Goal: Information Seeking & Learning: Learn about a topic

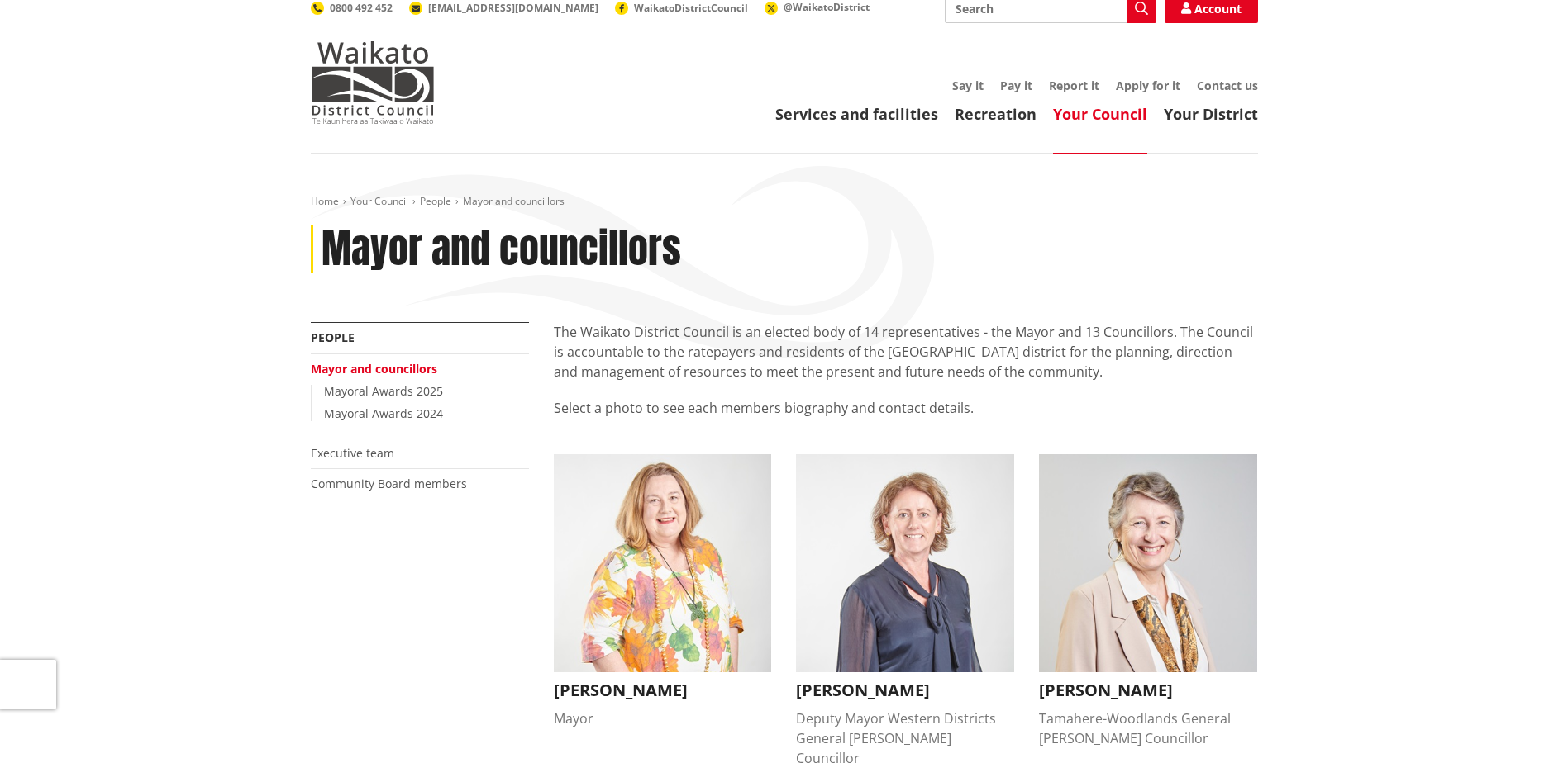
scroll to position [83, 0]
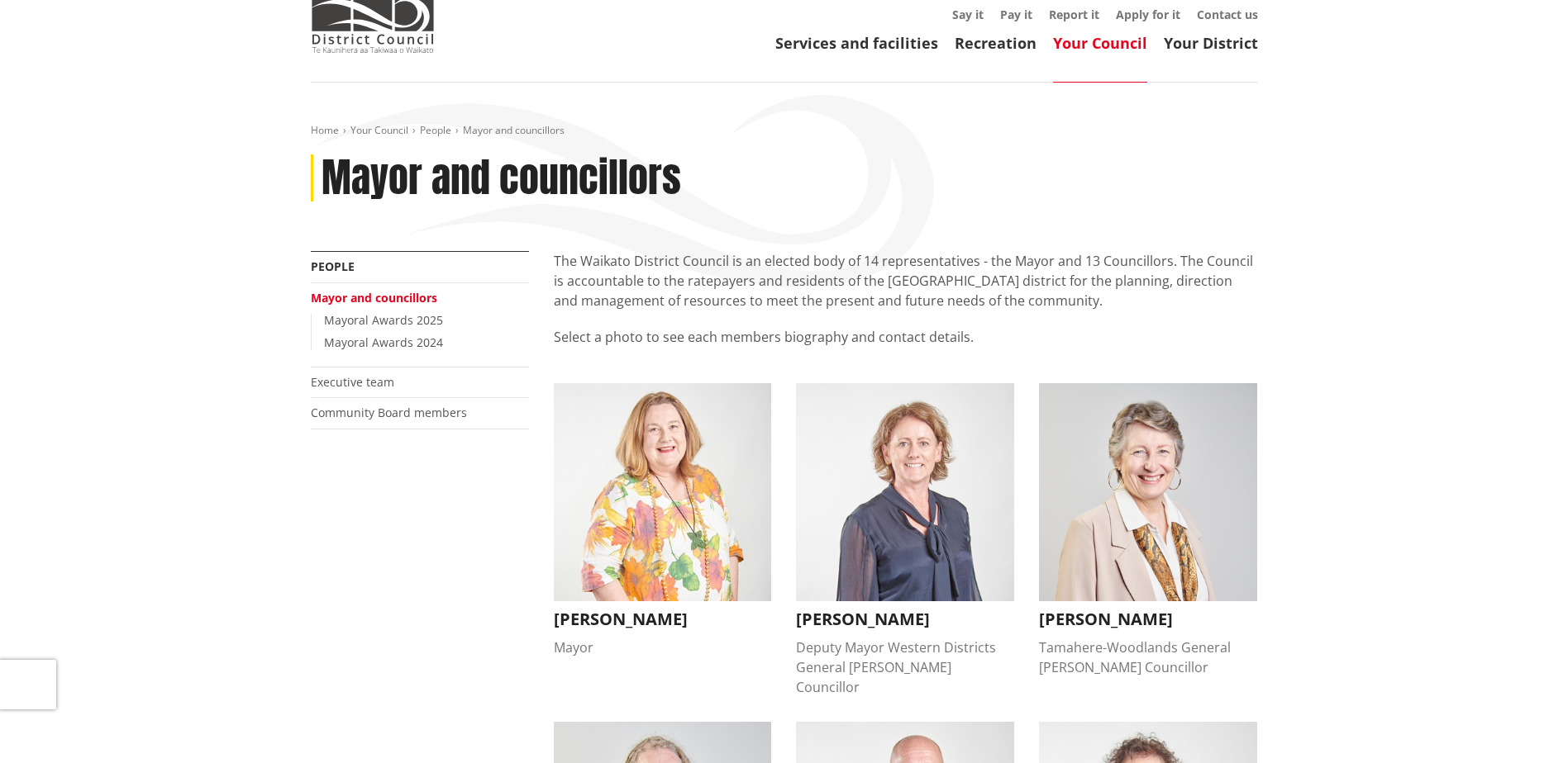
click at [601, 540] on img "button" at bounding box center [663, 492] width 219 height 219
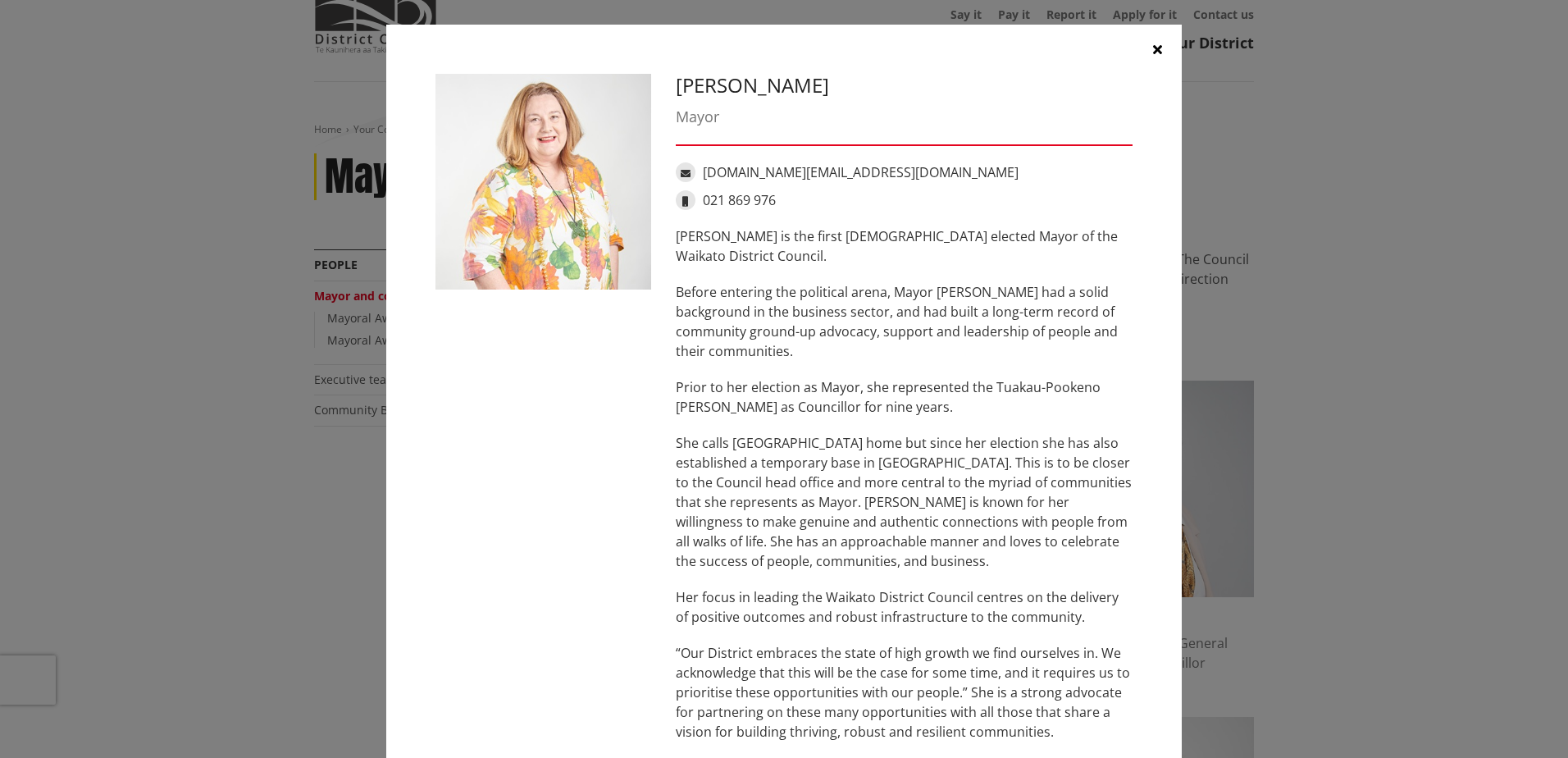
click at [596, 537] on div "Jacqui Church Mayor jacqui.church@waidc.govt.nz 021 869 976 Jacqui Church is th…" at bounding box center [784, 504] width 721 height 859
click at [1154, 48] on icon "button" at bounding box center [1157, 49] width 9 height 13
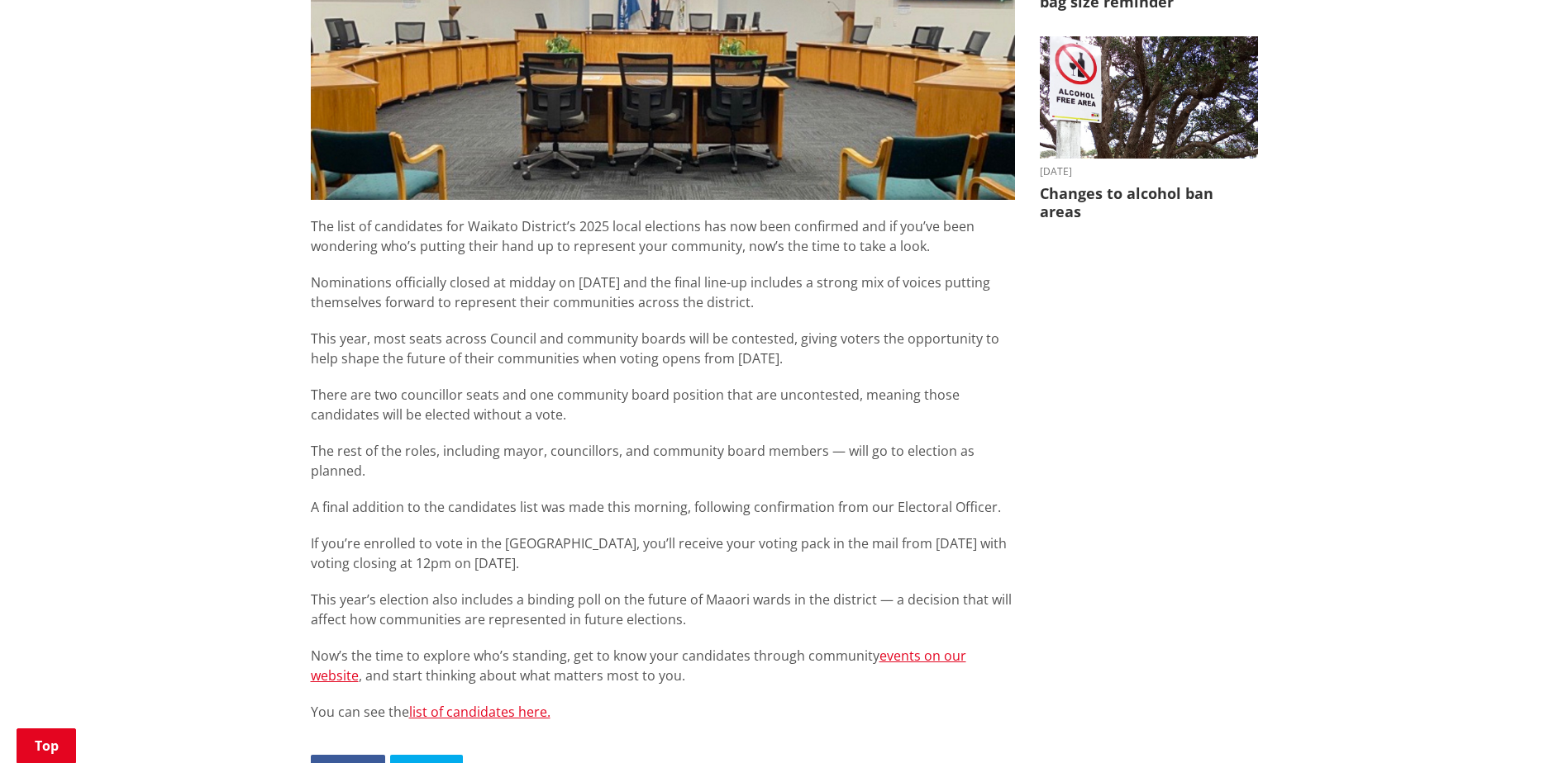
scroll to position [743, 0]
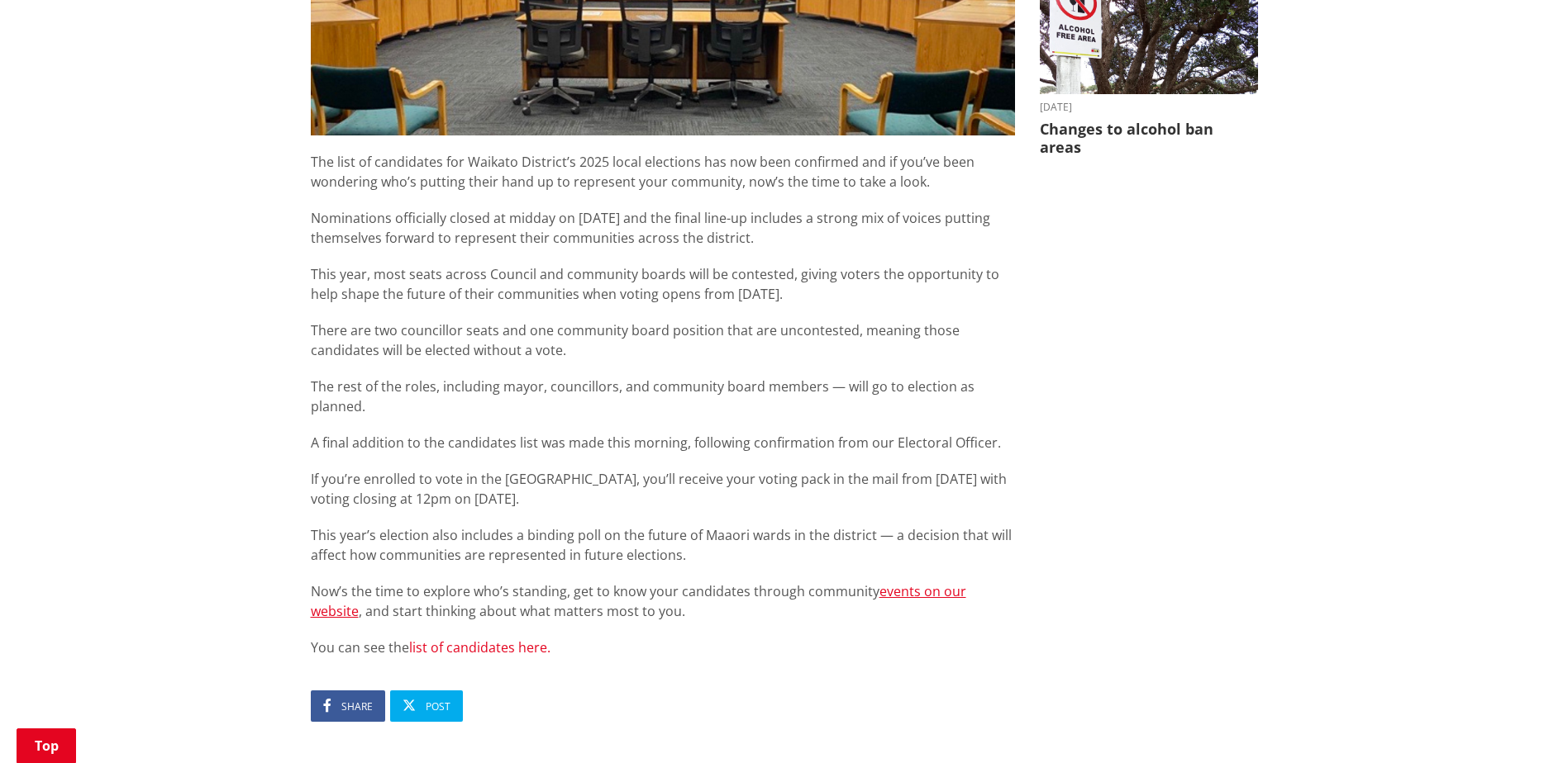
click at [476, 639] on link "list of candidates here." at bounding box center [479, 648] width 141 height 18
